Goal: Transaction & Acquisition: Purchase product/service

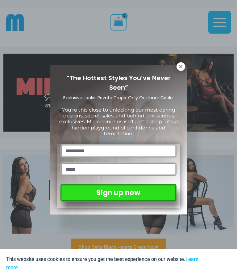
click at [178, 68] on icon at bounding box center [181, 67] width 6 height 6
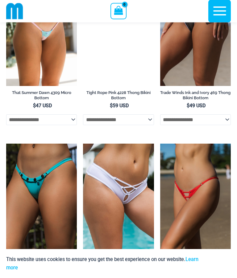
scroll to position [2148, 0]
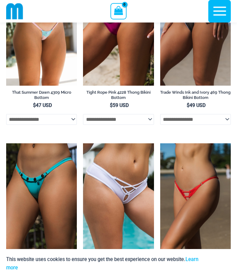
click at [12, 271] on link "Learn more" at bounding box center [102, 263] width 192 height 14
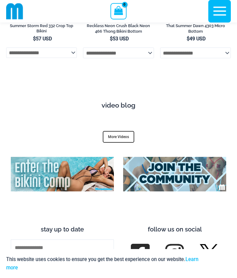
scroll to position [2540, 0]
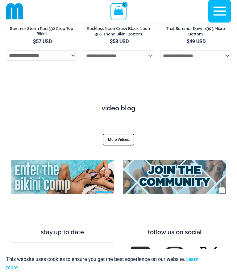
click at [210, 247] on img at bounding box center [208, 256] width 18 height 18
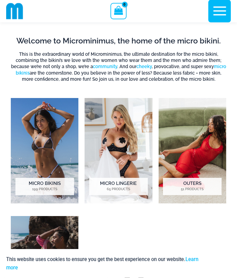
scroll to position [262, 0]
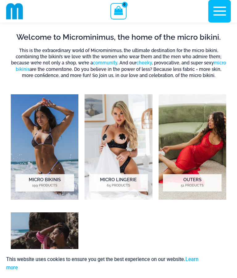
click at [33, 137] on img "Visit product category Micro Bikinis" at bounding box center [45, 146] width 68 height 105
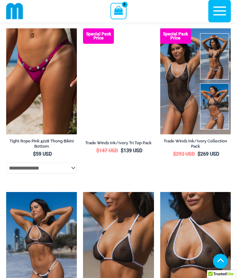
scroll to position [858, 0]
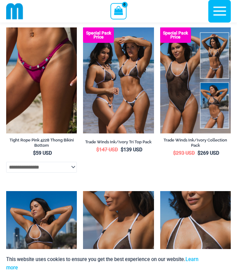
click at [160, 27] on img at bounding box center [160, 27] width 0 height 0
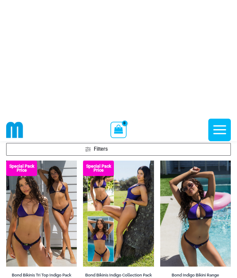
scroll to position [0, 0]
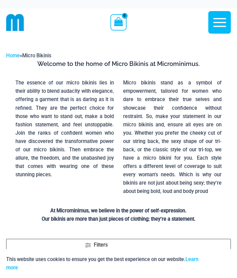
click at [219, 25] on icon "button" at bounding box center [219, 22] width 15 height 15
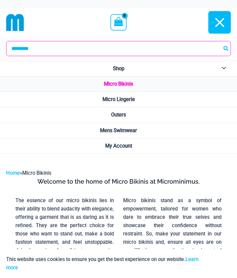
click at [225, 17] on icon "button" at bounding box center [219, 22] width 15 height 15
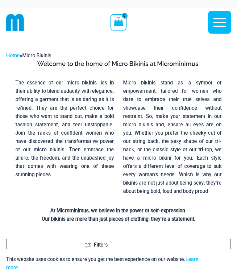
click at [16, 19] on img at bounding box center [15, 23] width 18 height 18
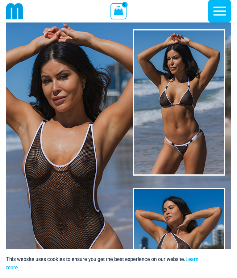
scroll to position [25, 0]
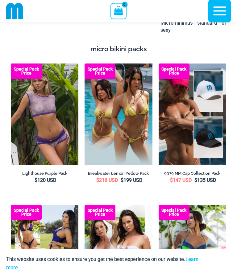
scroll to position [1137, 0]
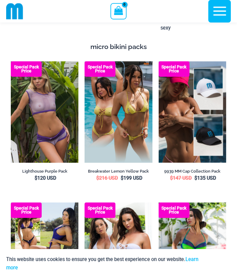
click at [158, 61] on img at bounding box center [158, 61] width 0 height 0
